Goal: Transaction & Acquisition: Purchase product/service

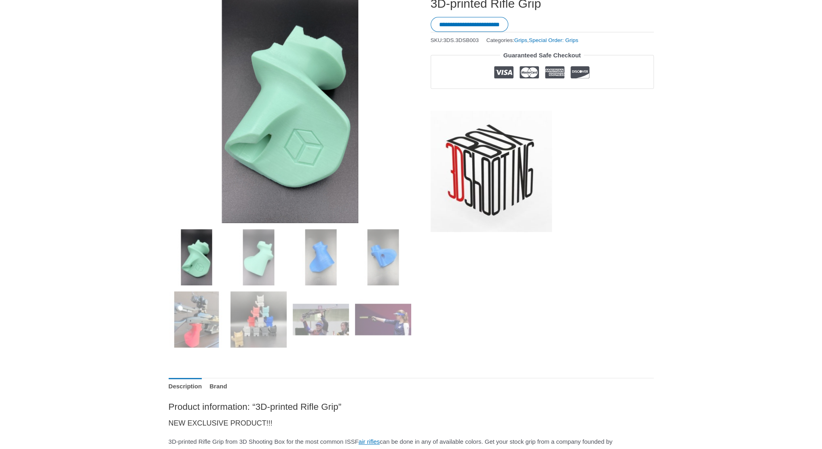
scroll to position [81, 0]
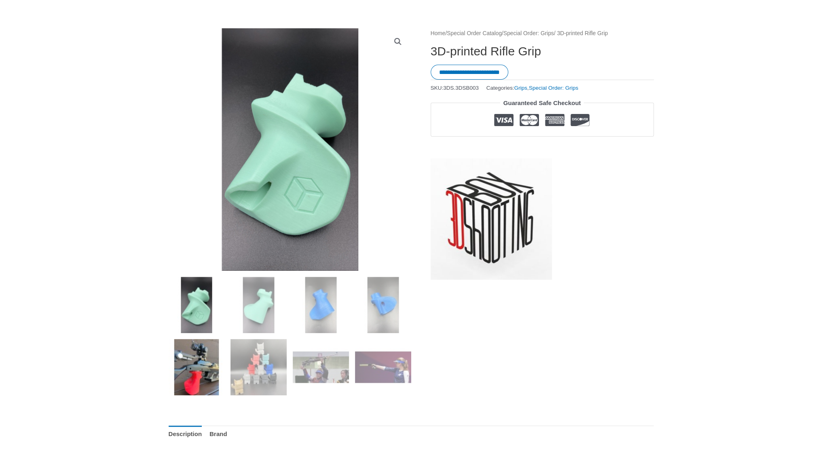
click at [196, 365] on img at bounding box center [197, 367] width 56 height 56
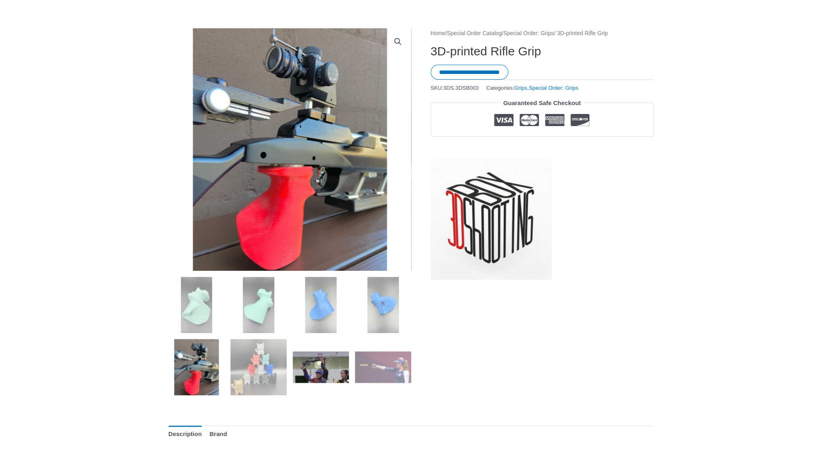
click at [319, 370] on img at bounding box center [321, 367] width 56 height 56
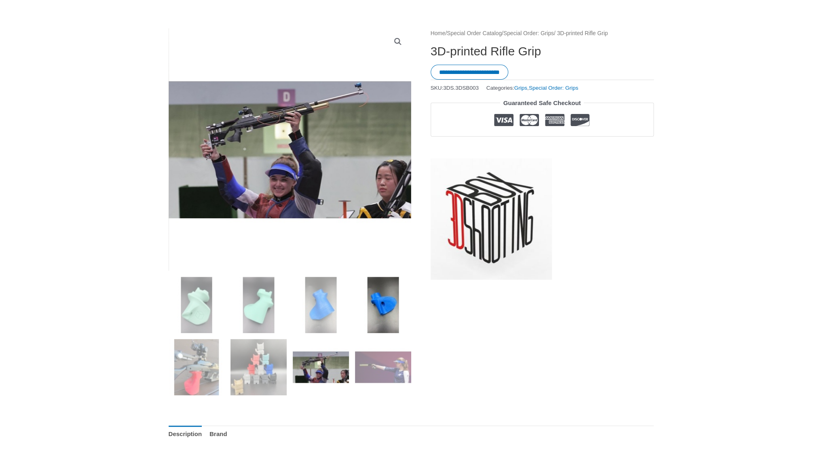
click at [395, 311] on img at bounding box center [383, 305] width 56 height 56
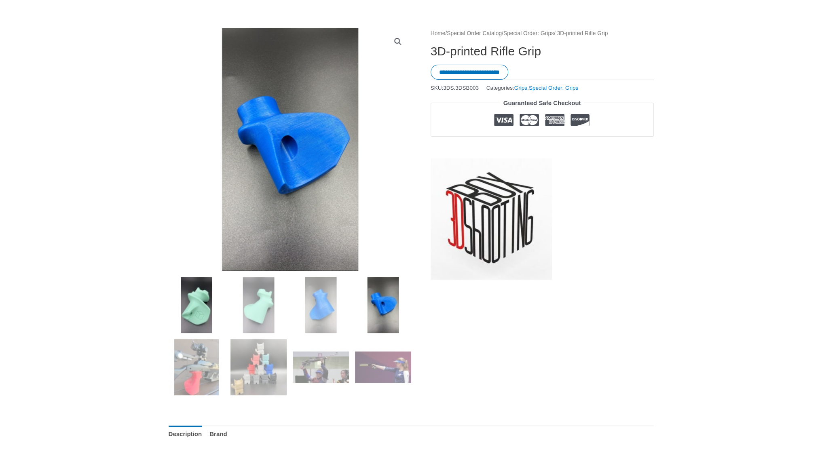
click at [208, 306] on img at bounding box center [197, 305] width 56 height 56
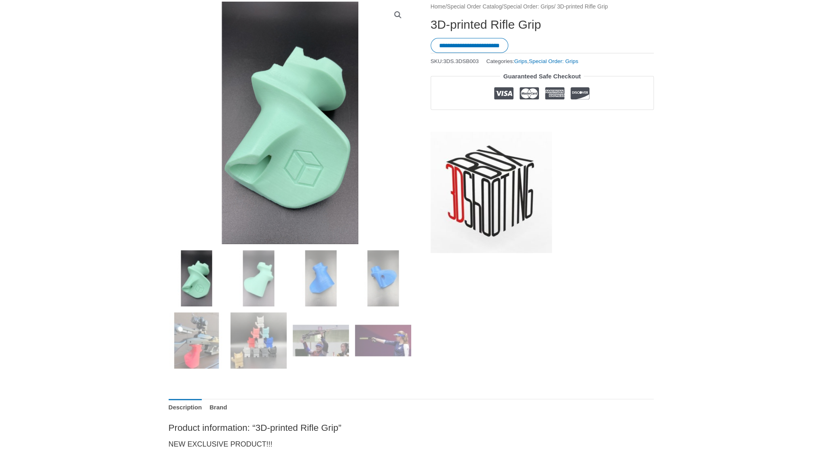
scroll to position [0, 0]
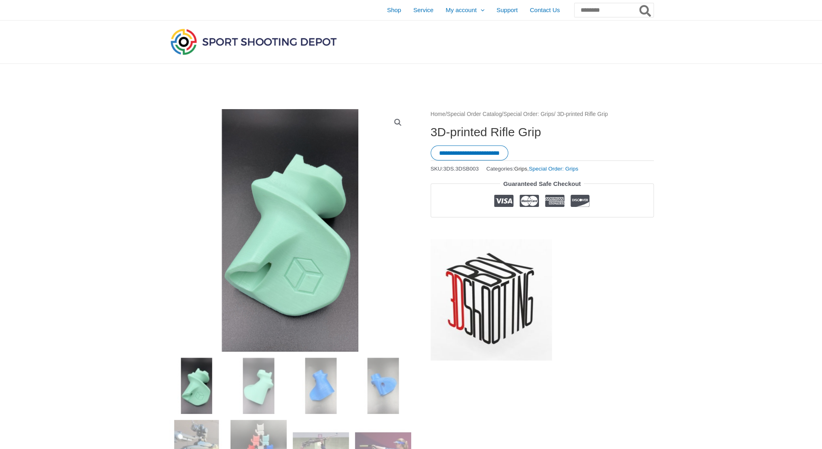
click at [527, 168] on link "Grips" at bounding box center [520, 169] width 13 height 6
click at [260, 42] on img at bounding box center [254, 42] width 170 height 30
click at [604, 112] on nav "Home / Special Order Catalog / Special Order: Grips / 3D-printed Rifle Grip" at bounding box center [542, 114] width 223 height 11
click at [538, 113] on link "Special Order: Grips" at bounding box center [528, 114] width 51 height 6
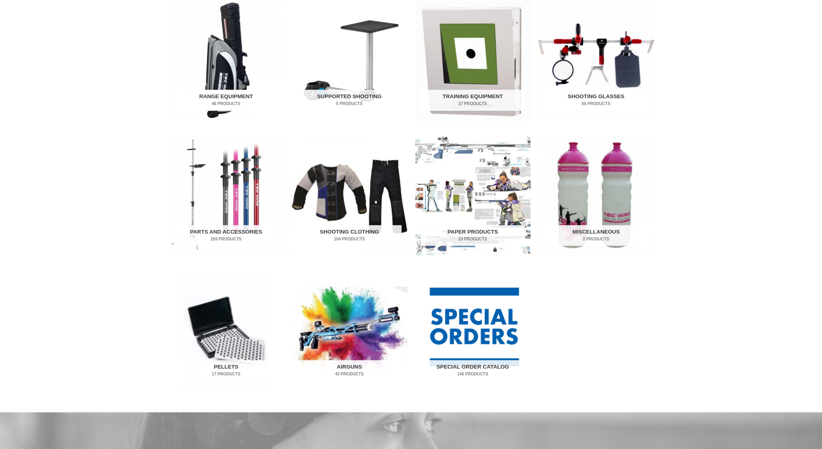
scroll to position [283, 0]
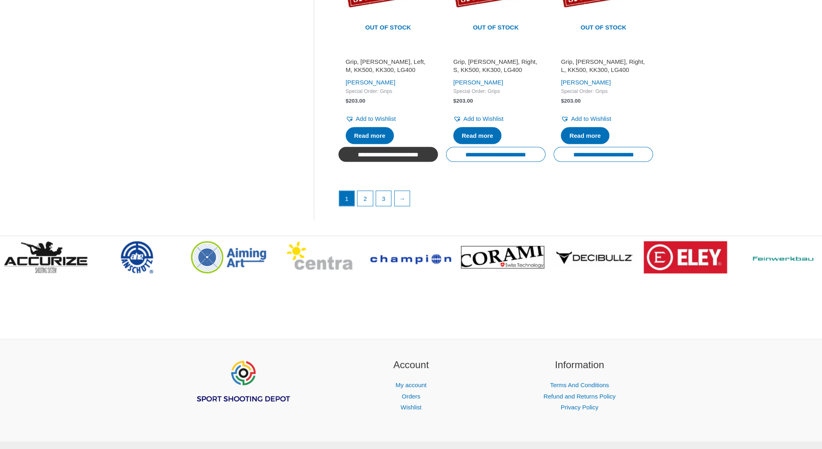
scroll to position [1195, 0]
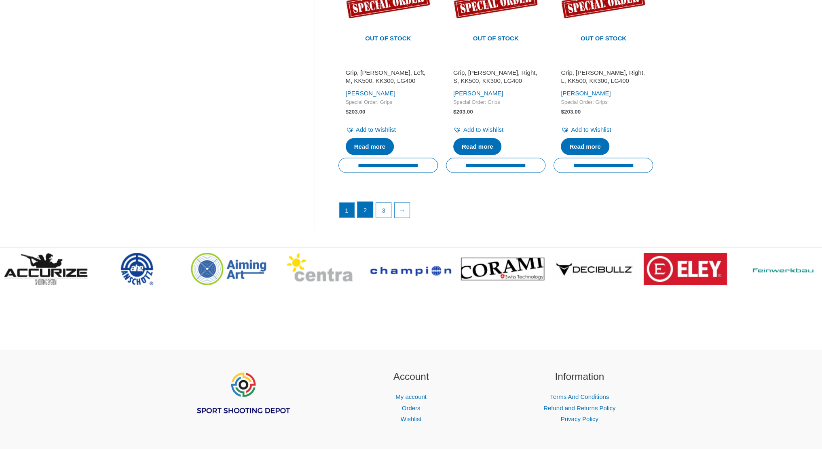
click at [367, 202] on link "2" at bounding box center [364, 210] width 15 height 16
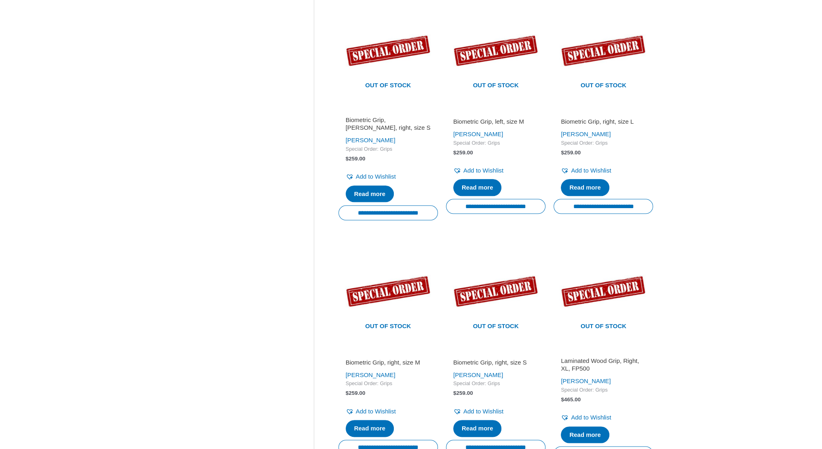
scroll to position [22, 0]
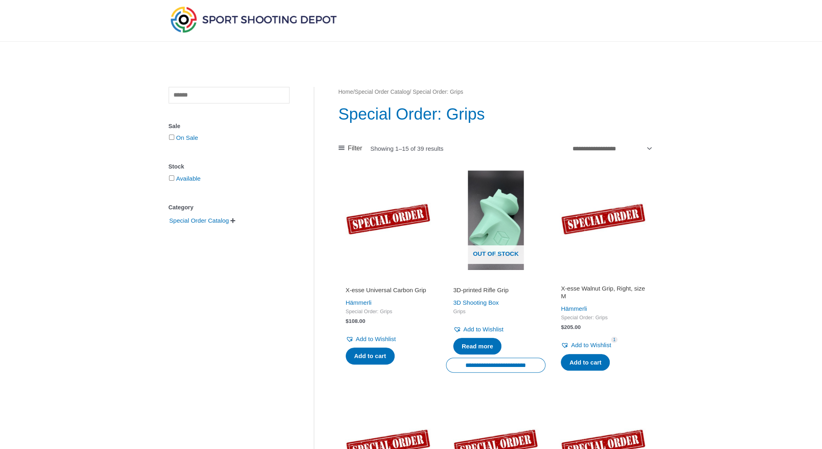
click at [410, 93] on link "Special Order Catalog" at bounding box center [382, 92] width 55 height 6
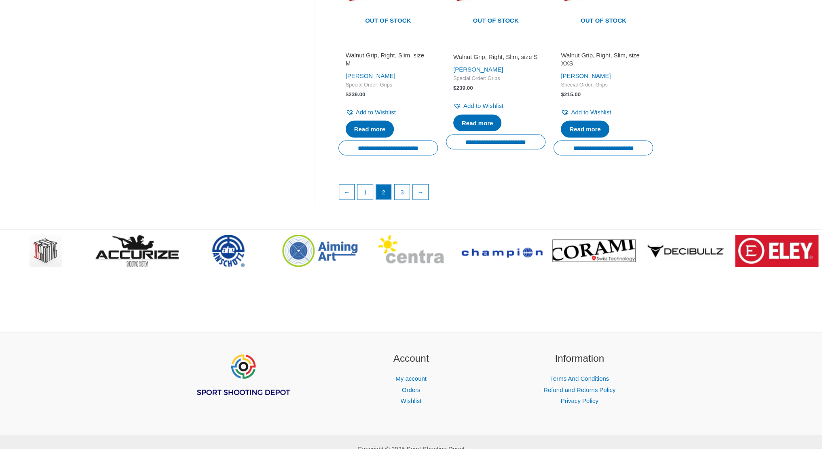
scroll to position [1240, 0]
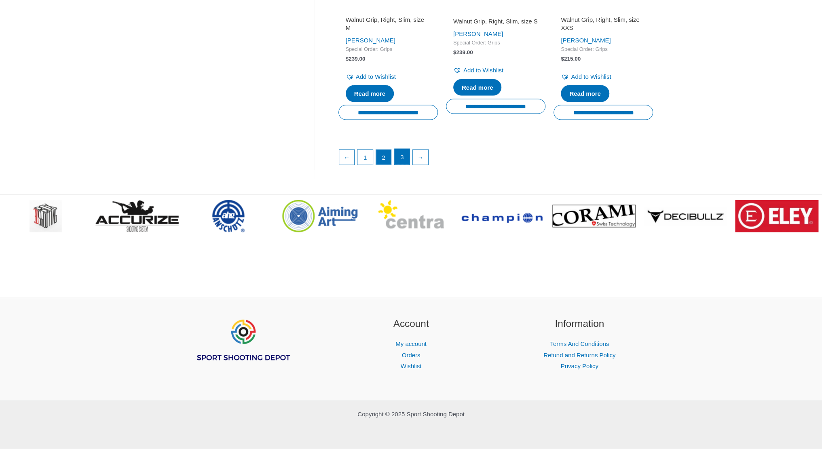
click at [403, 160] on link "3" at bounding box center [402, 157] width 15 height 16
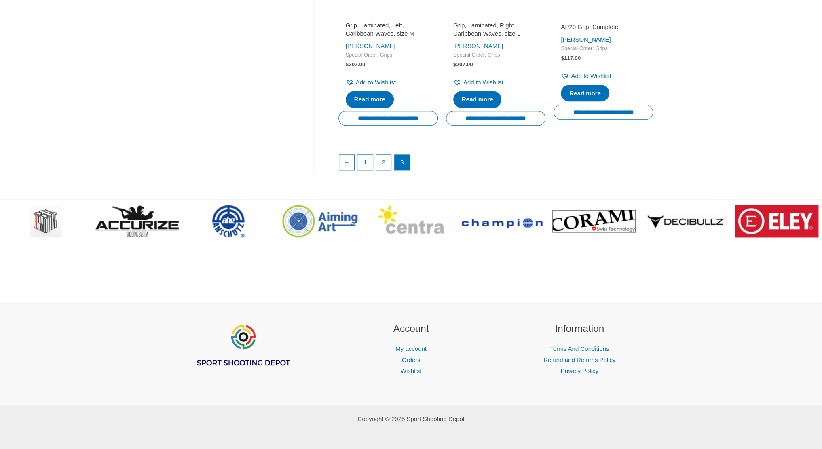
scroll to position [768, 0]
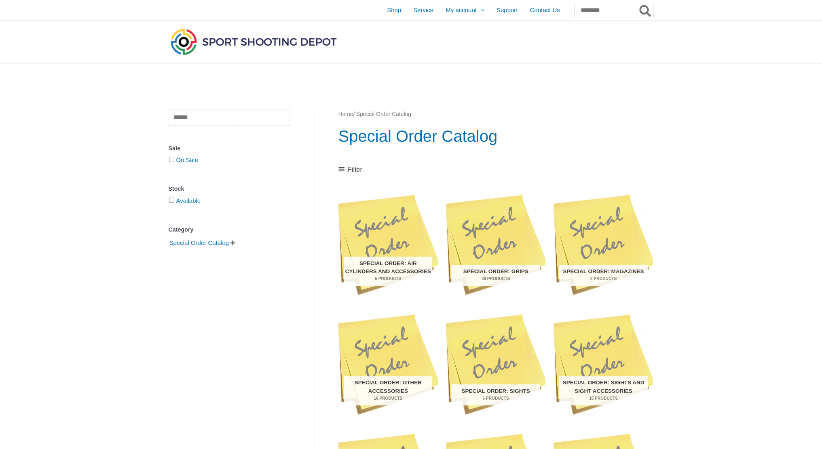
click at [231, 121] on input "text" at bounding box center [229, 117] width 121 height 17
type input "*****"
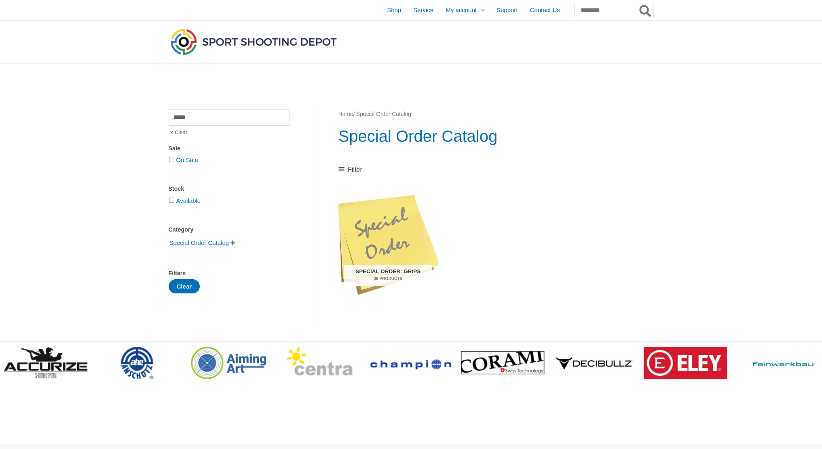
click at [351, 114] on link "Home" at bounding box center [345, 114] width 15 height 6
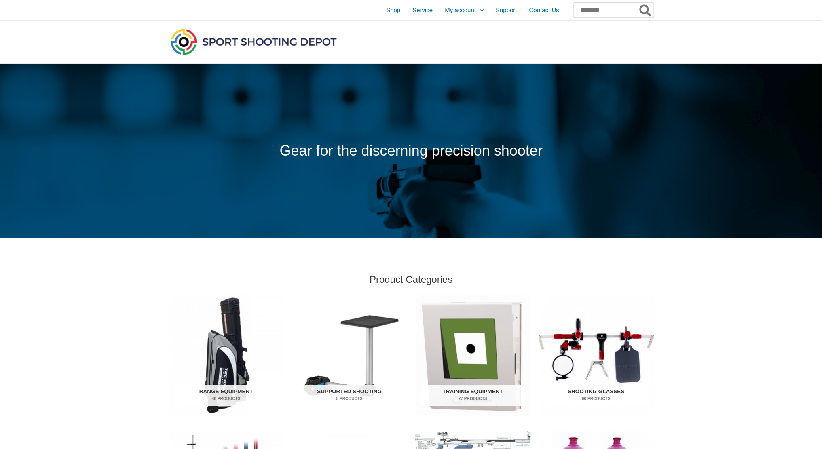
click at [615, 9] on input "Search for:" at bounding box center [614, 10] width 80 height 15
type input "****"
click at [638, 3] on button "Search" at bounding box center [646, 10] width 16 height 15
click at [642, 11] on icon "Search" at bounding box center [645, 10] width 12 height 13
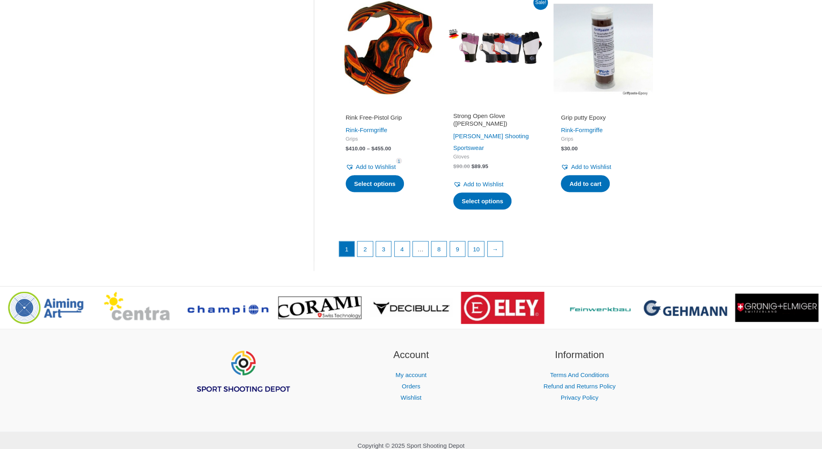
scroll to position [1091, 0]
click at [365, 241] on link "2" at bounding box center [364, 249] width 15 height 16
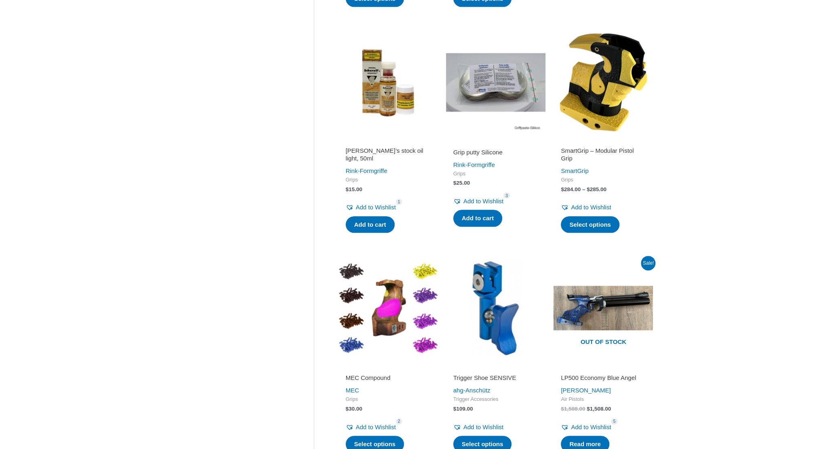
scroll to position [329, 0]
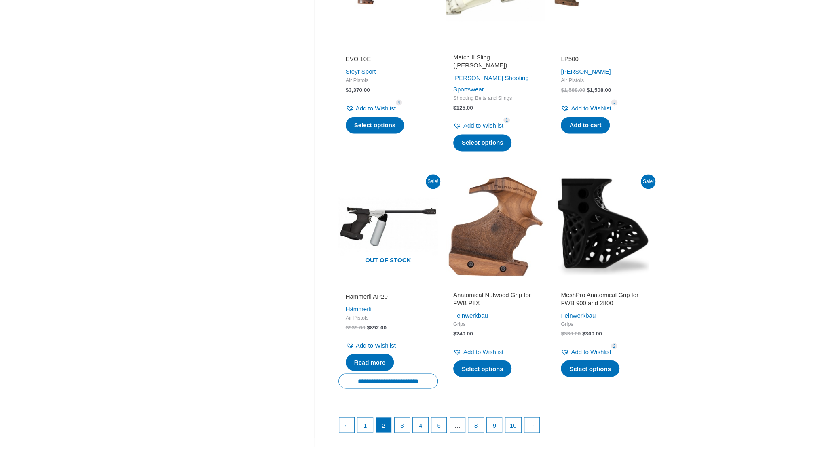
scroll to position [950, 0]
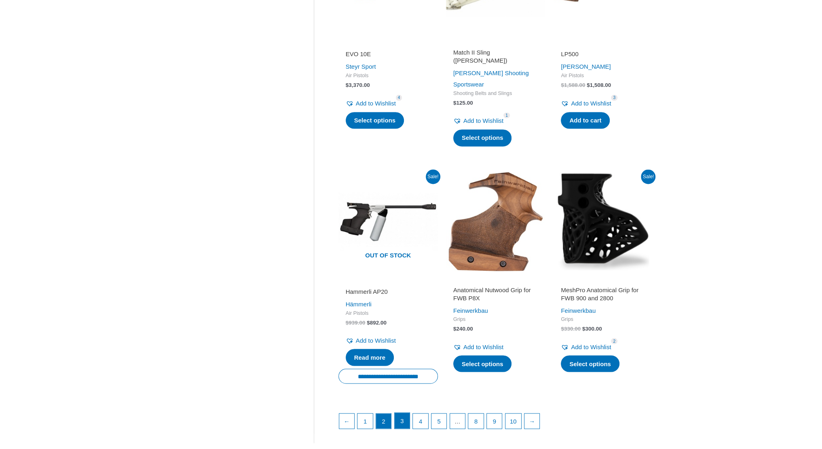
click at [407, 413] on link "3" at bounding box center [402, 421] width 15 height 16
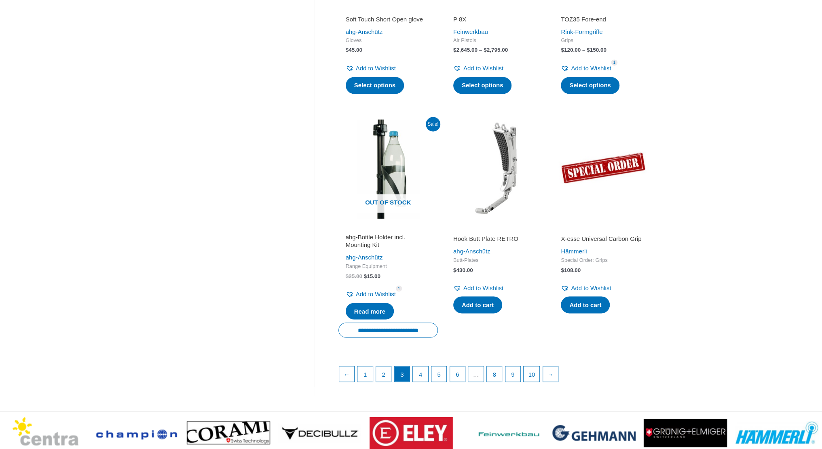
scroll to position [970, 0]
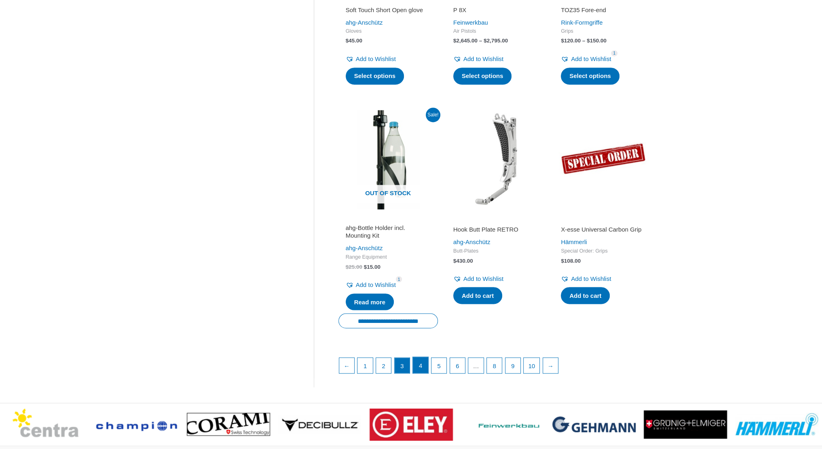
click at [423, 368] on link "4" at bounding box center [420, 365] width 15 height 16
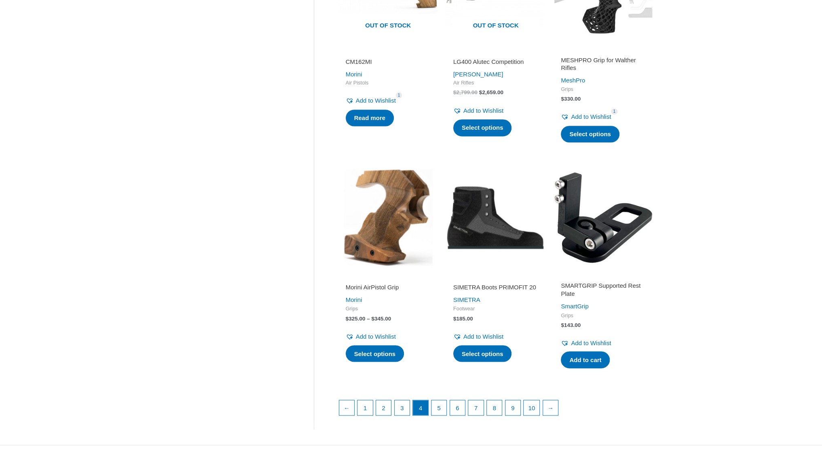
scroll to position [930, 0]
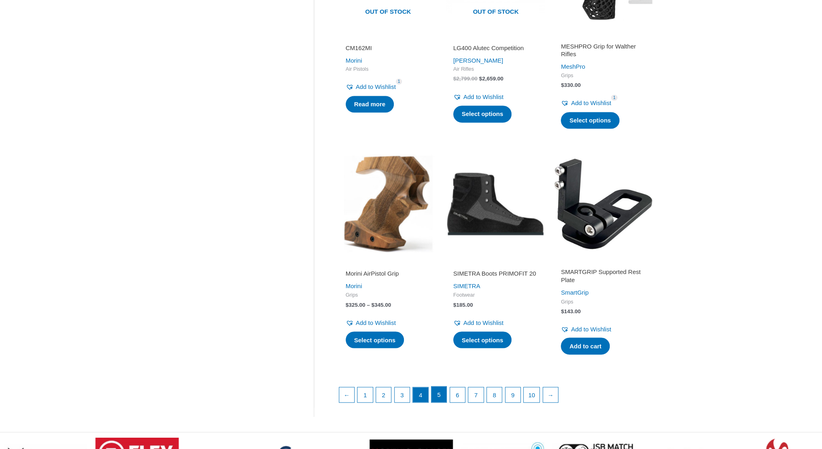
click at [438, 392] on link "5" at bounding box center [438, 394] width 15 height 16
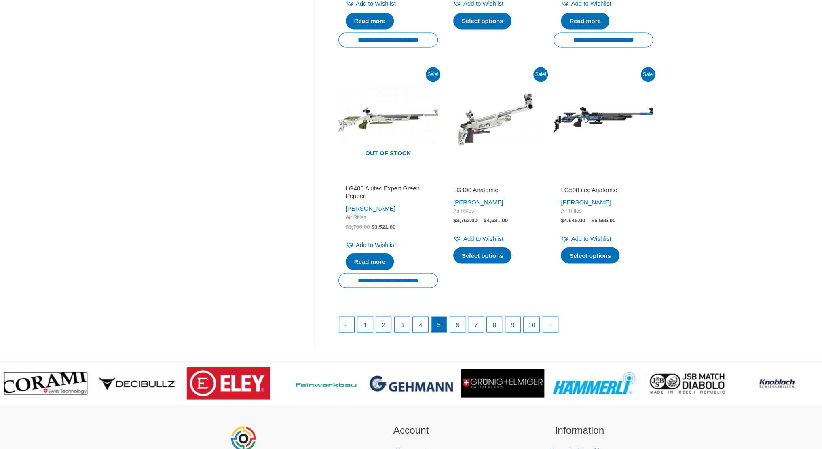
scroll to position [1091, 0]
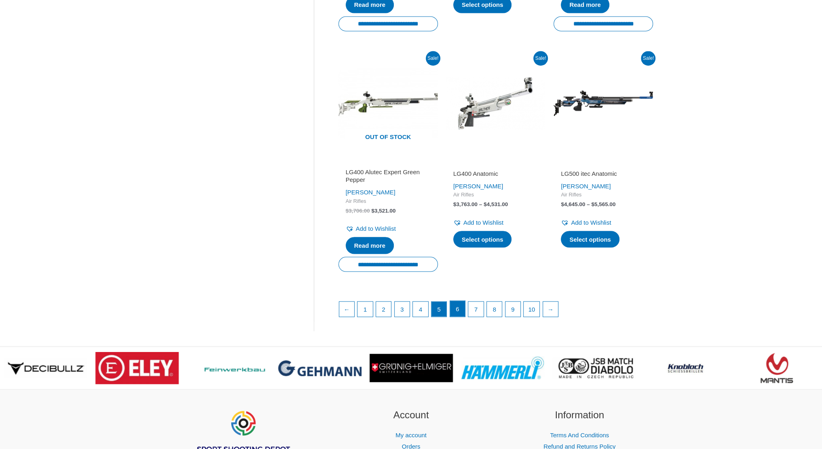
click at [463, 301] on link "6" at bounding box center [457, 309] width 15 height 16
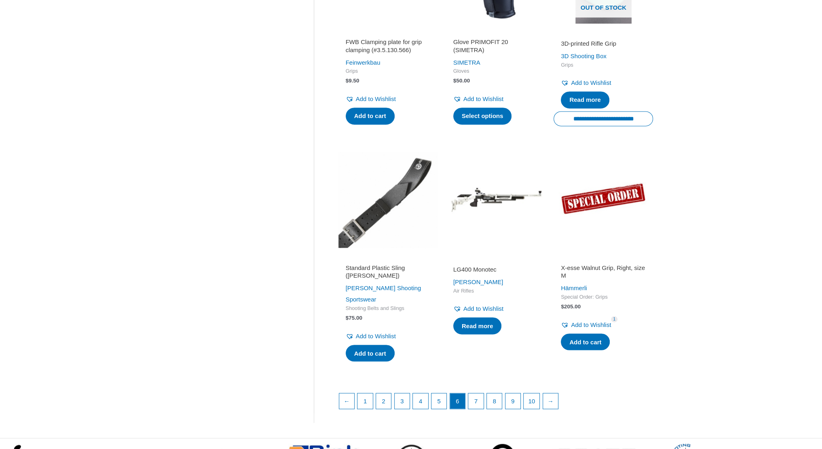
scroll to position [930, 0]
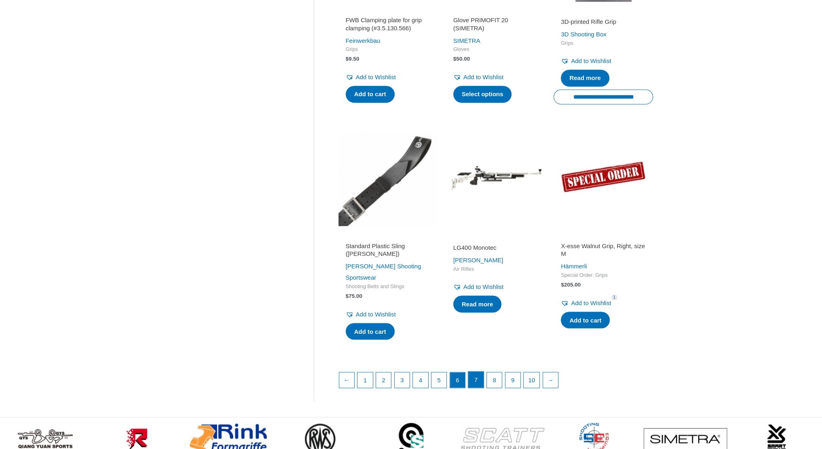
click at [477, 387] on link "7" at bounding box center [475, 380] width 15 height 16
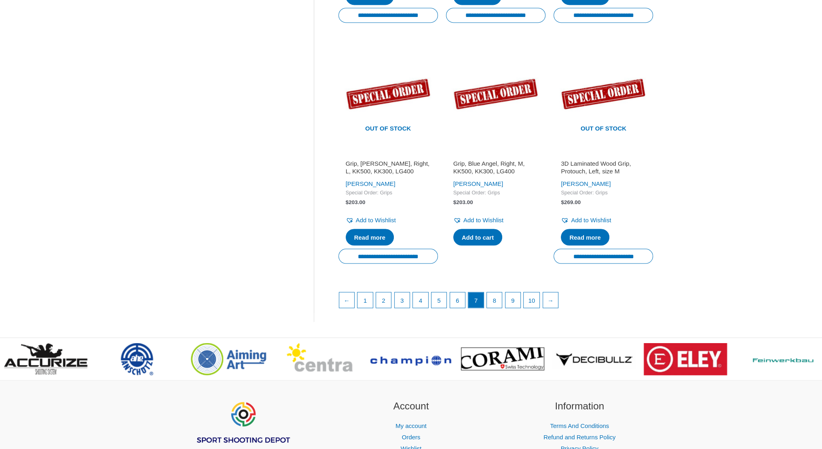
scroll to position [1168, 0]
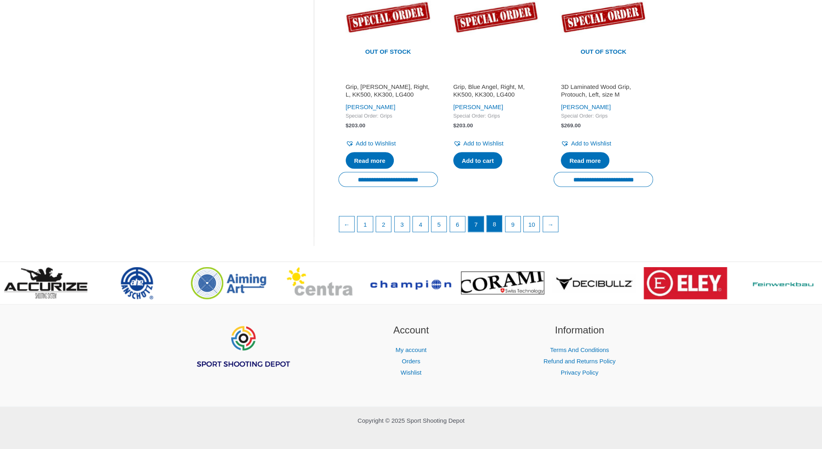
click at [492, 218] on link "8" at bounding box center [494, 223] width 15 height 16
